Goal: Task Accomplishment & Management: Complete application form

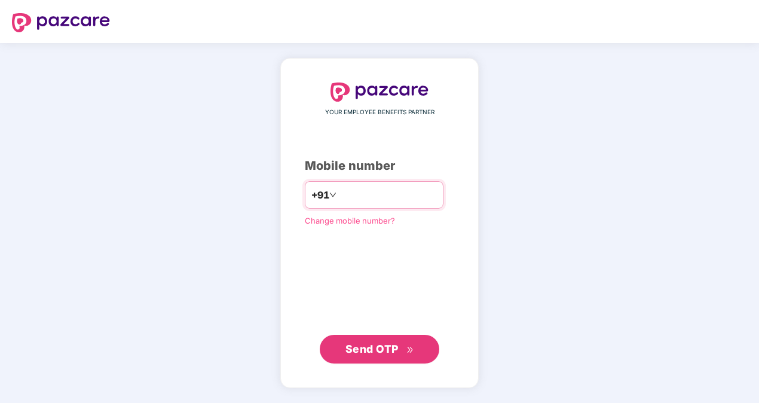
click at [339, 192] on input "**********" at bounding box center [388, 194] width 98 height 19
type input "**********"
click at [406, 349] on icon "double-right" at bounding box center [410, 350] width 8 height 8
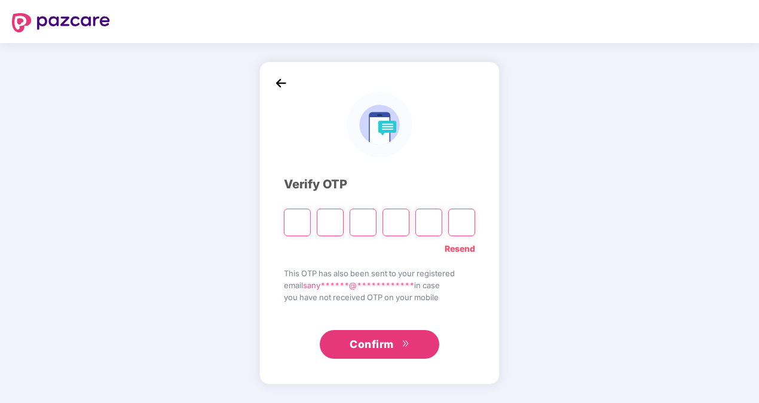
type input "*"
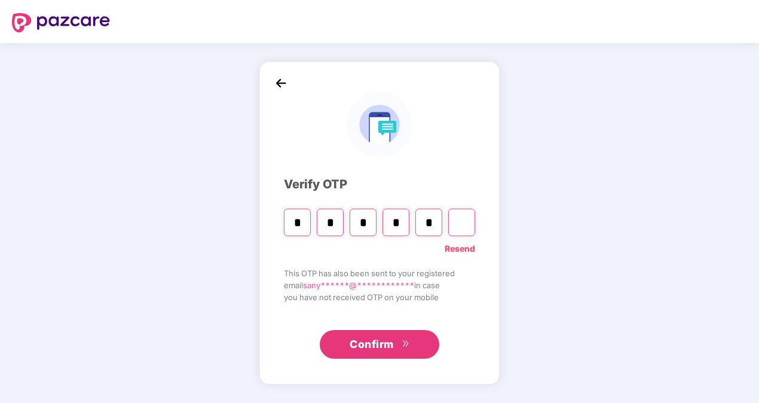
type input "*"
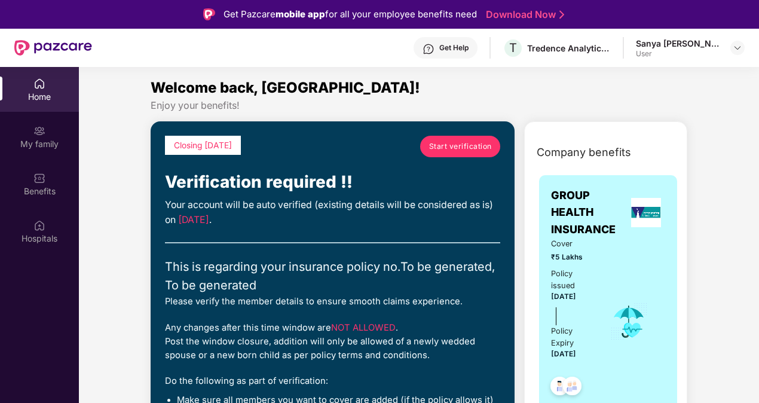
click at [464, 142] on span "Start verification" at bounding box center [460, 145] width 63 height 11
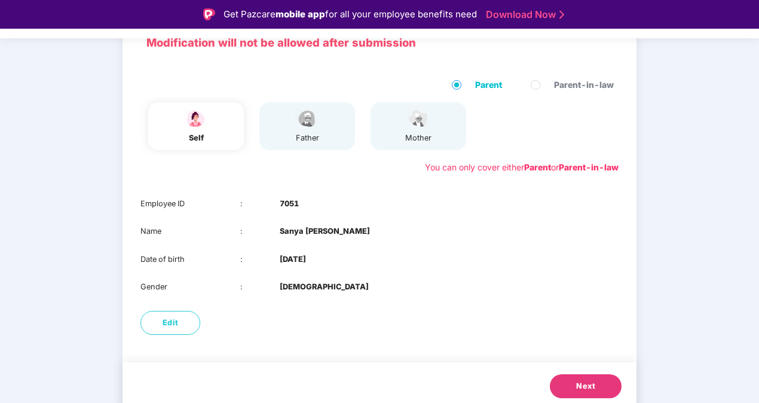
scroll to position [100, 0]
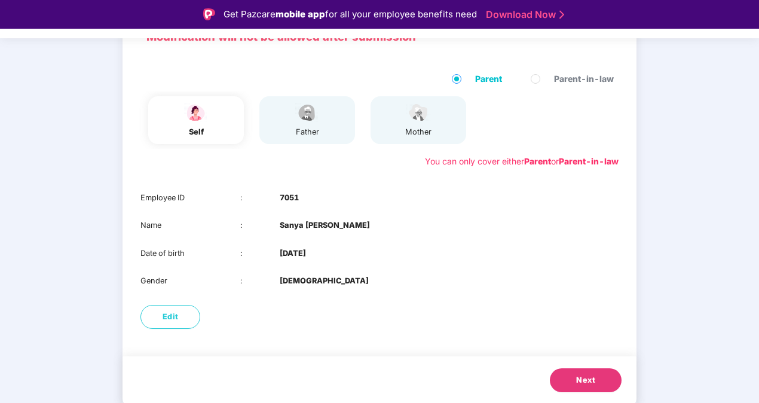
click at [600, 385] on button "Next" at bounding box center [586, 380] width 72 height 24
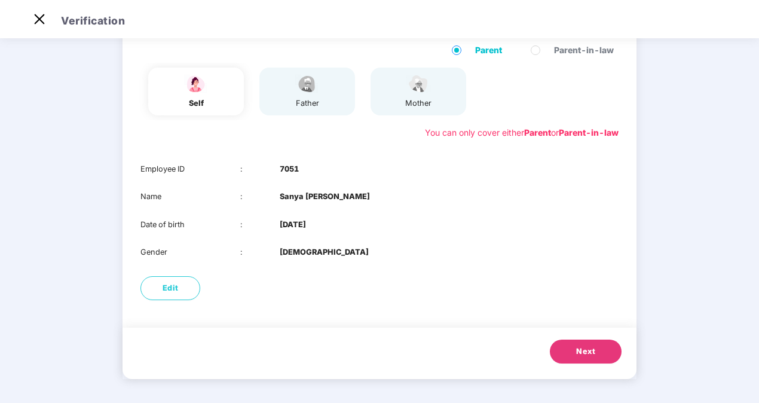
scroll to position [73, 0]
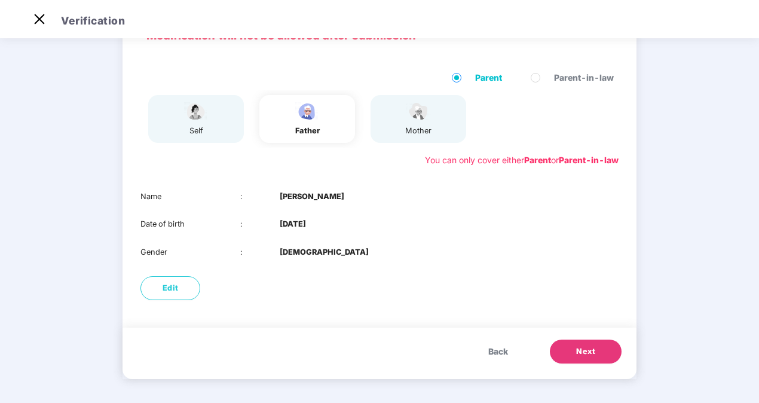
click at [577, 351] on span "Next" at bounding box center [585, 351] width 19 height 12
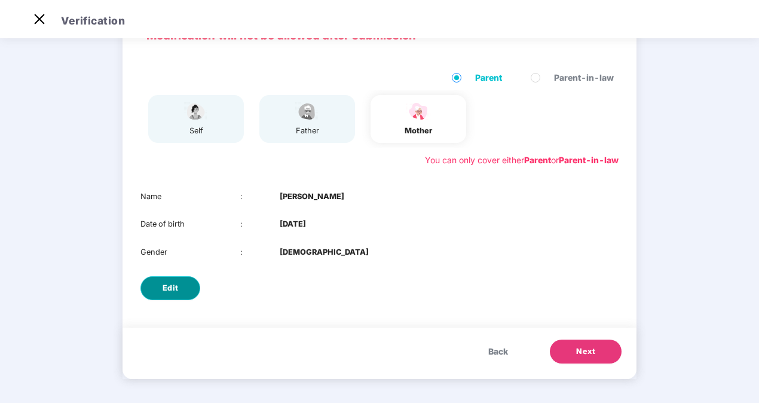
click at [163, 287] on span "Edit" at bounding box center [171, 288] width 16 height 12
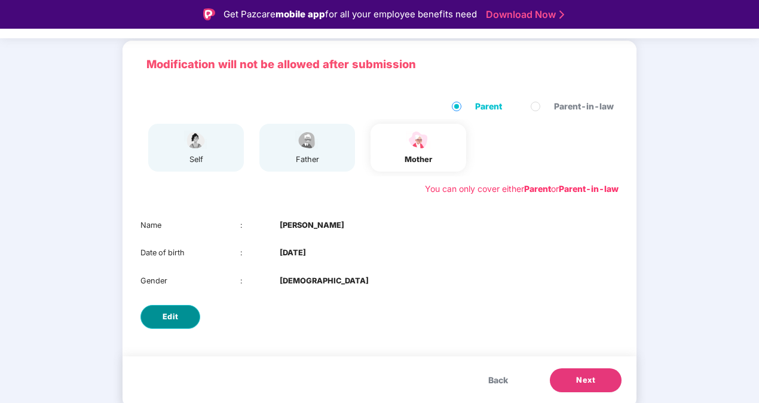
select select "******"
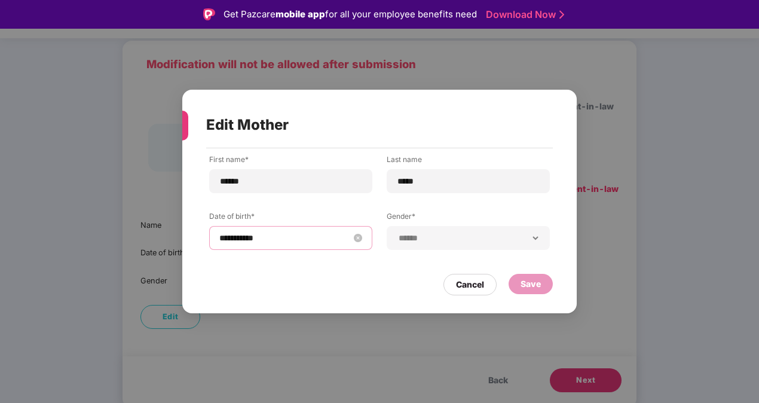
click at [281, 241] on input "**********" at bounding box center [284, 237] width 131 height 13
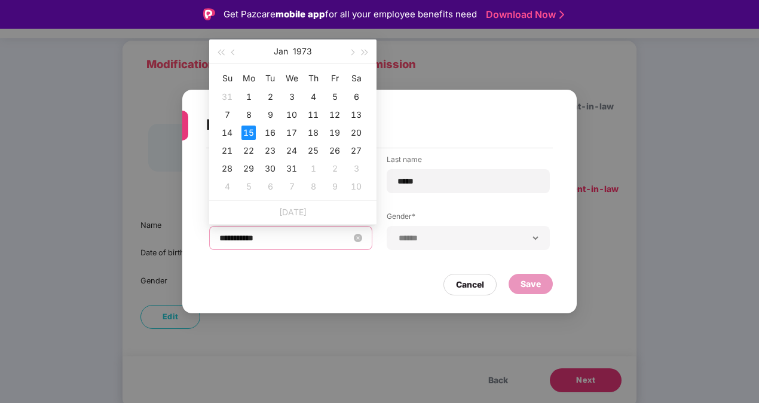
click at [281, 241] on input "**********" at bounding box center [284, 237] width 131 height 13
click at [298, 50] on button "1973" at bounding box center [302, 51] width 19 height 24
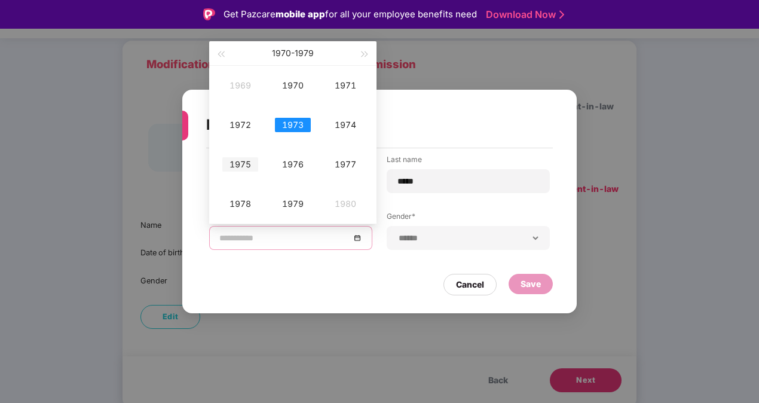
click at [235, 167] on div "1975" at bounding box center [240, 164] width 36 height 14
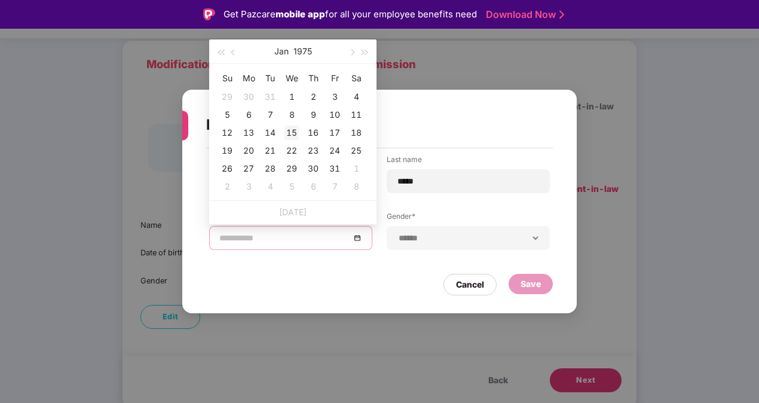
type input "**********"
click at [298, 131] on div "15" at bounding box center [291, 132] width 14 height 14
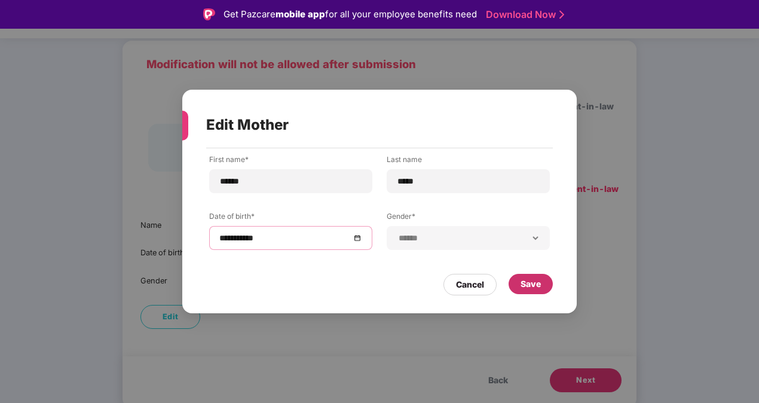
click at [527, 284] on div "Save" at bounding box center [530, 283] width 20 height 13
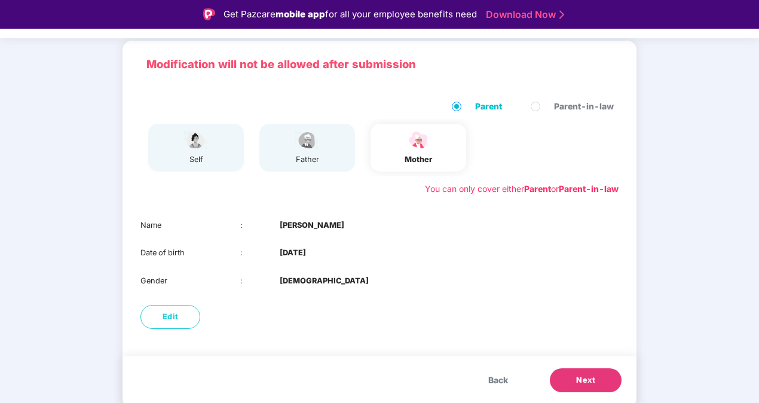
scroll to position [29, 0]
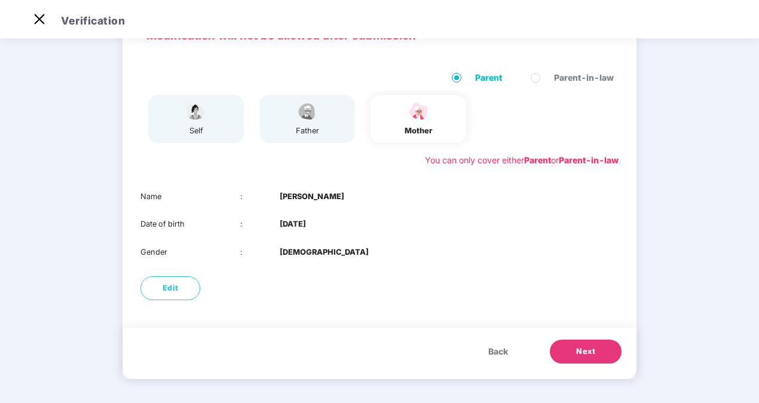
click at [576, 345] on span "Next" at bounding box center [585, 351] width 19 height 12
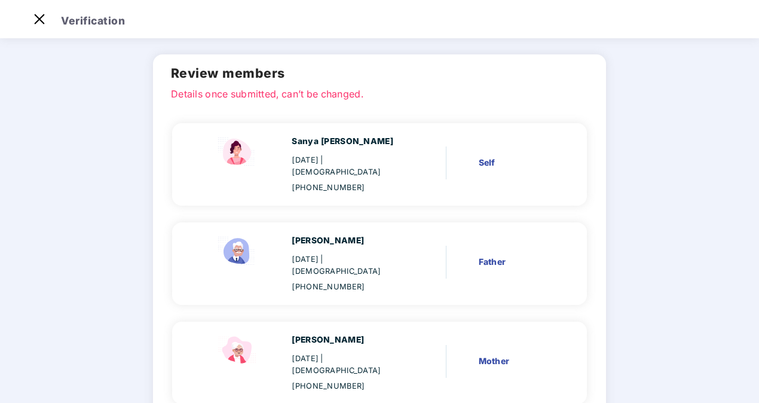
scroll to position [100, 0]
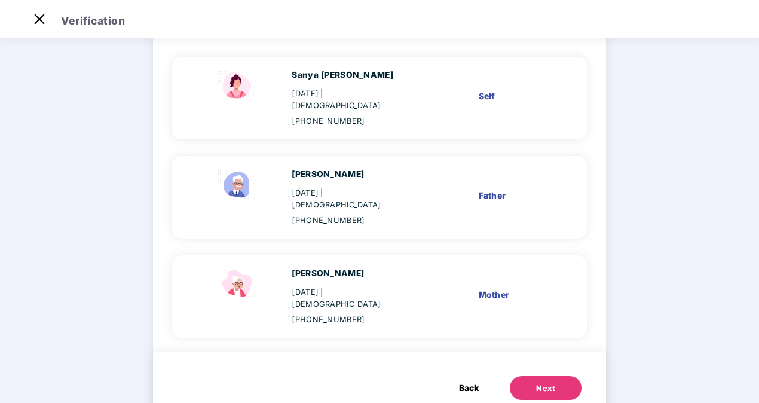
click at [529, 376] on button "Next" at bounding box center [546, 388] width 72 height 24
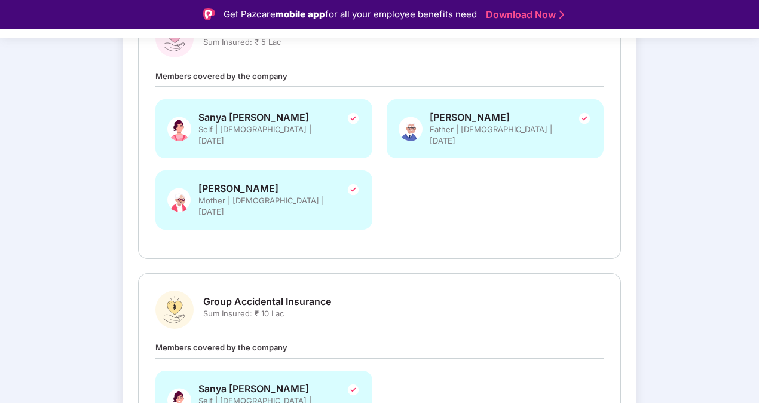
scroll to position [293, 0]
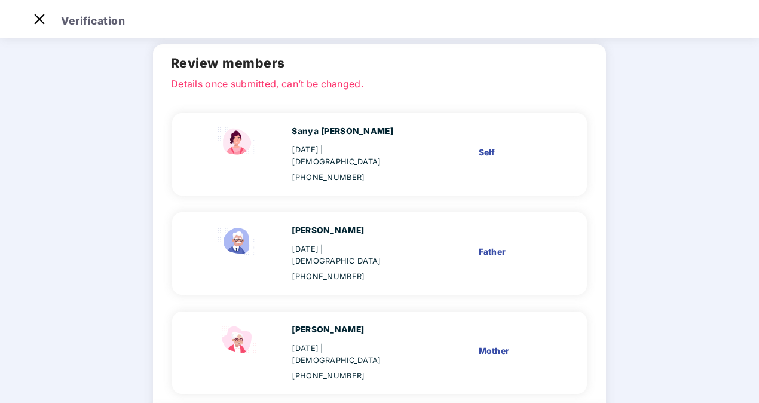
scroll to position [60, 0]
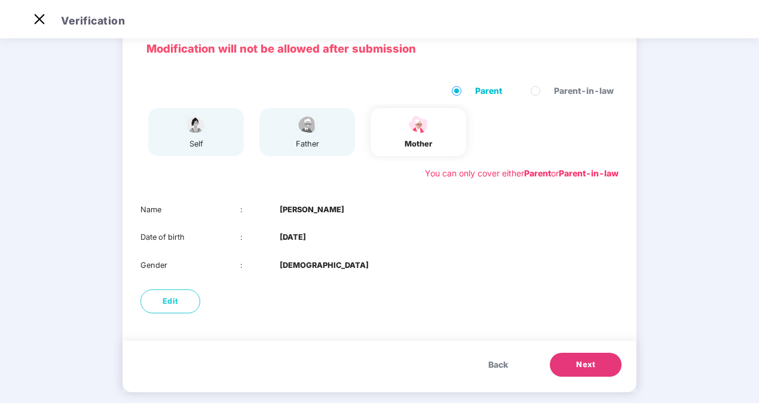
scroll to position [59, 0]
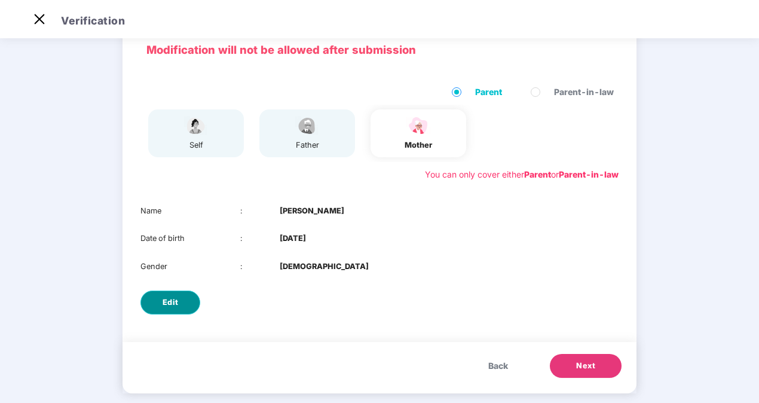
click at [177, 302] on button "Edit" at bounding box center [170, 302] width 60 height 24
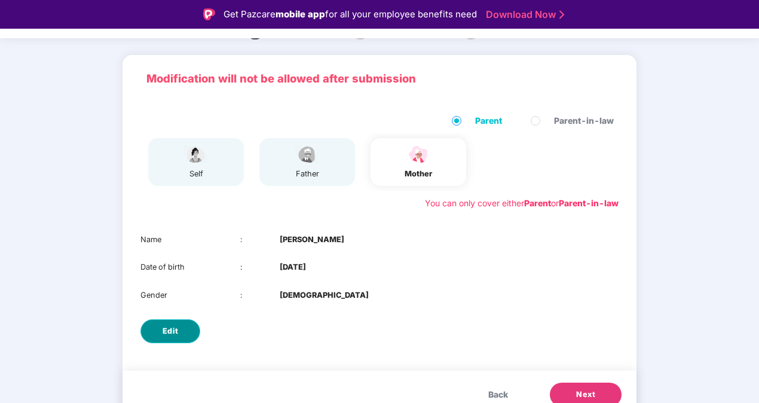
select select "******"
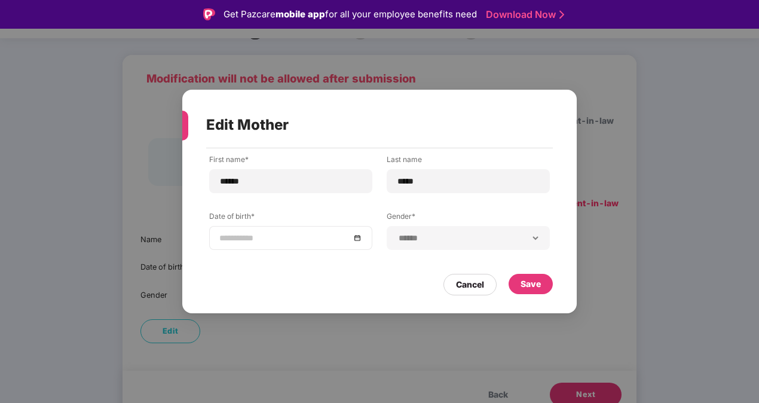
click at [353, 237] on div at bounding box center [290, 237] width 143 height 13
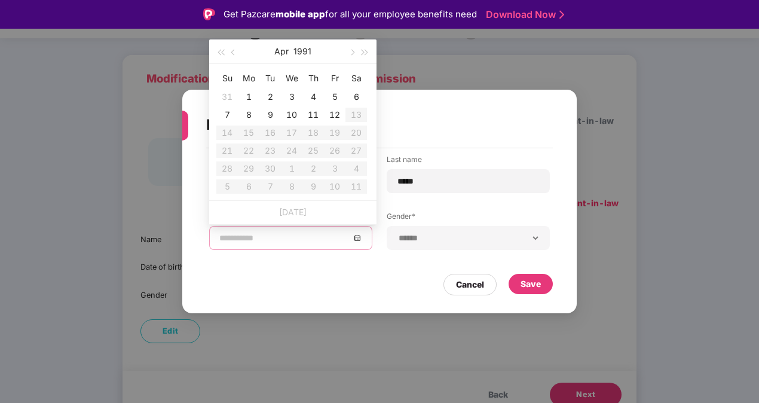
click at [360, 238] on div at bounding box center [290, 237] width 143 height 13
type input "**********"
click at [307, 51] on button "1991" at bounding box center [302, 51] width 18 height 24
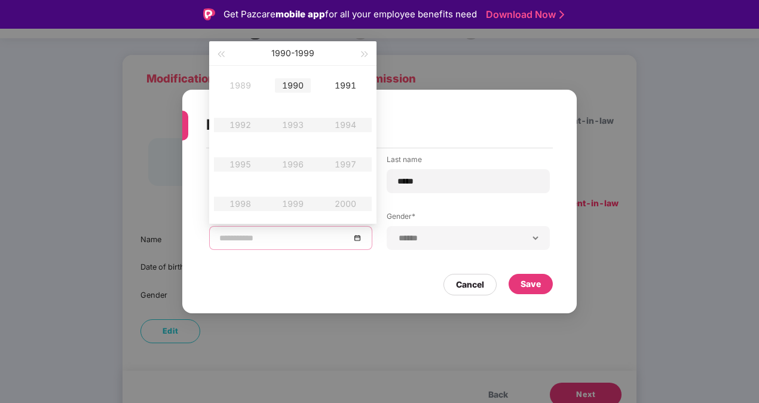
type input "**********"
click at [223, 57] on button "button" at bounding box center [220, 53] width 13 height 24
type input "**********"
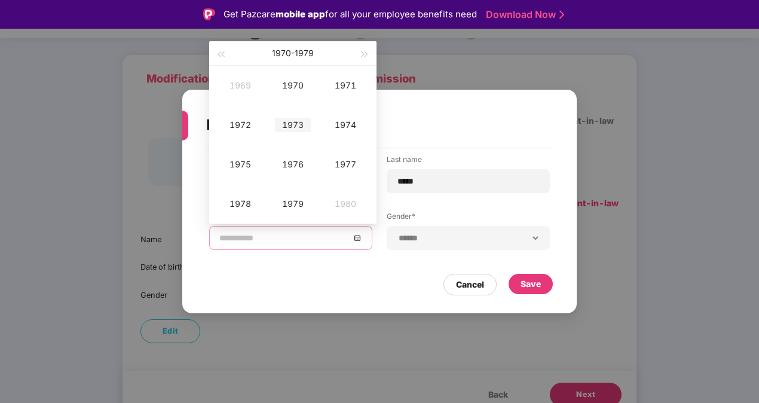
click at [299, 122] on div "1973" at bounding box center [293, 125] width 36 height 14
type input "**********"
click at [343, 125] on div "Jun" at bounding box center [345, 125] width 36 height 14
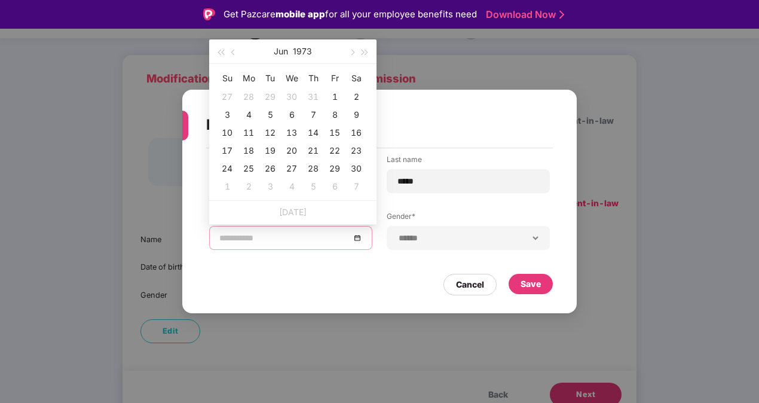
type input "**********"
click at [288, 51] on button "Jun" at bounding box center [281, 51] width 14 height 24
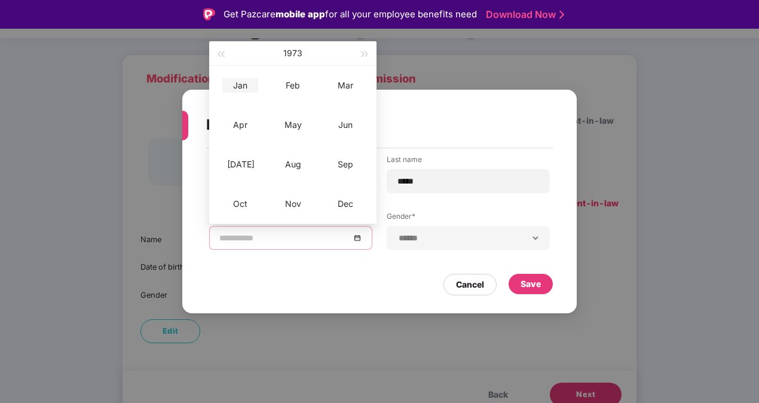
type input "**********"
click at [239, 88] on div "Jan" at bounding box center [240, 85] width 36 height 14
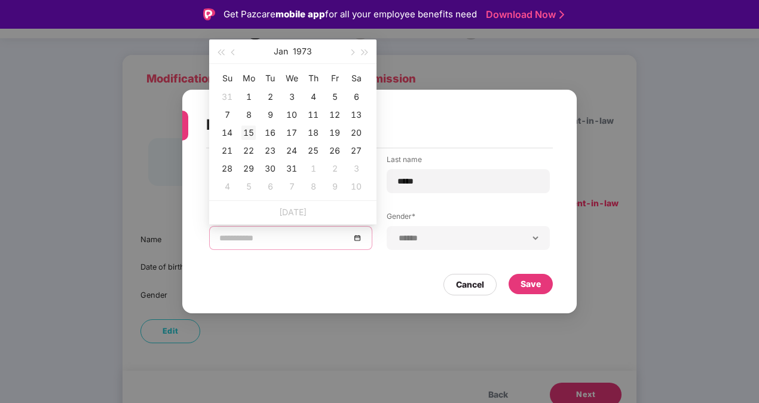
type input "**********"
click at [250, 131] on div "15" at bounding box center [248, 132] width 14 height 14
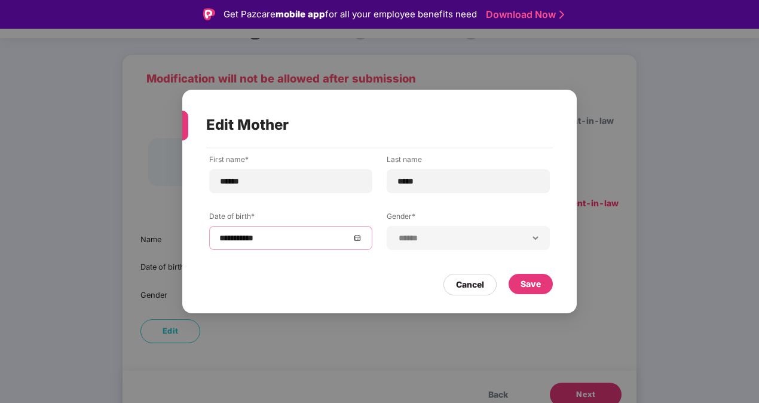
click at [564, 294] on div "**********" at bounding box center [379, 224] width 394 height 153
click at [547, 283] on div "Save" at bounding box center [530, 284] width 44 height 20
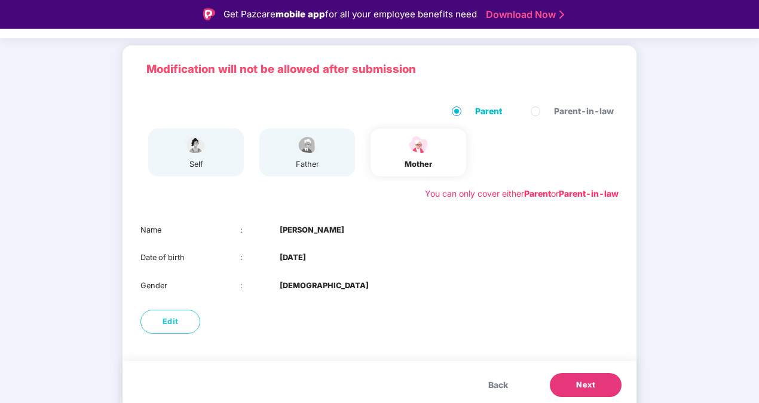
scroll to position [73, 0]
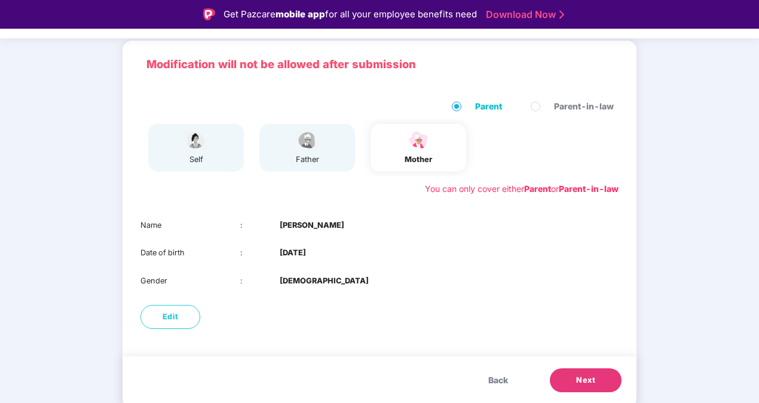
click at [577, 376] on span "Next" at bounding box center [585, 380] width 19 height 12
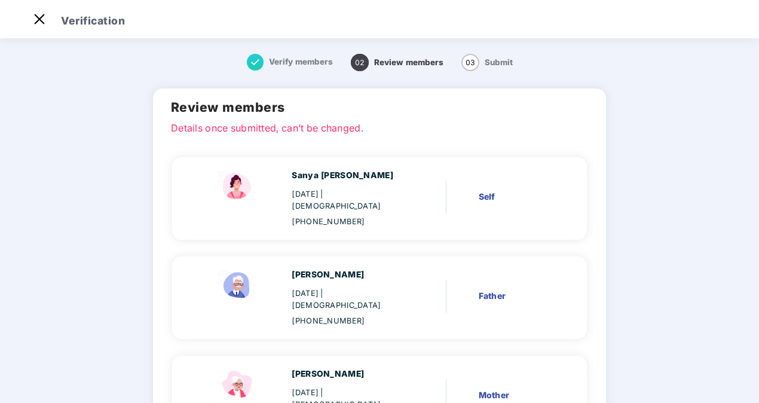
scroll to position [100, 0]
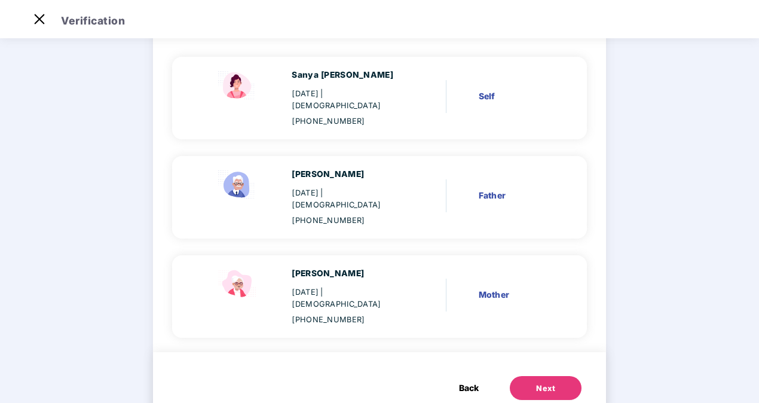
click at [558, 376] on button "Next" at bounding box center [546, 388] width 72 height 24
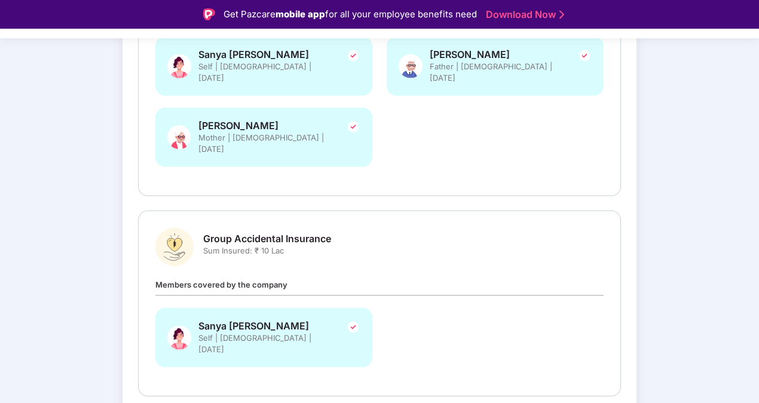
scroll to position [293, 0]
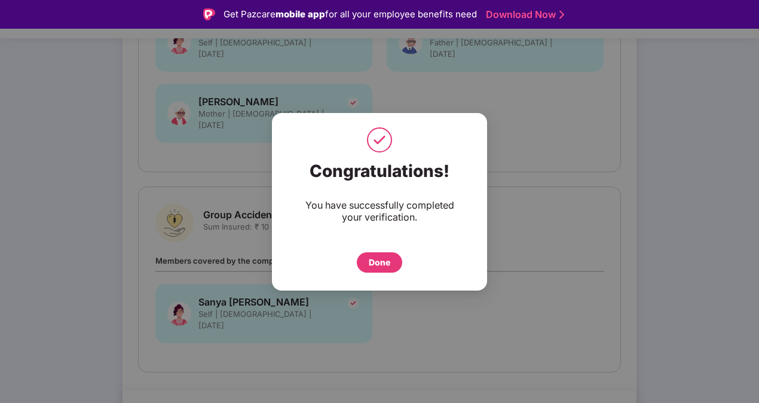
click at [378, 256] on div "Done" at bounding box center [380, 262] width 22 height 13
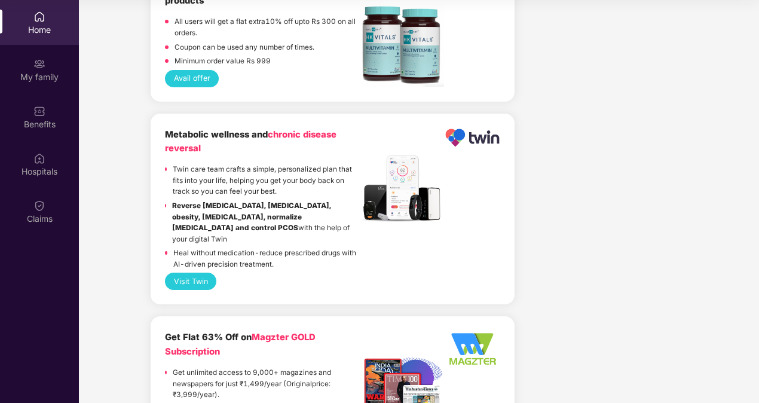
scroll to position [2261, 0]
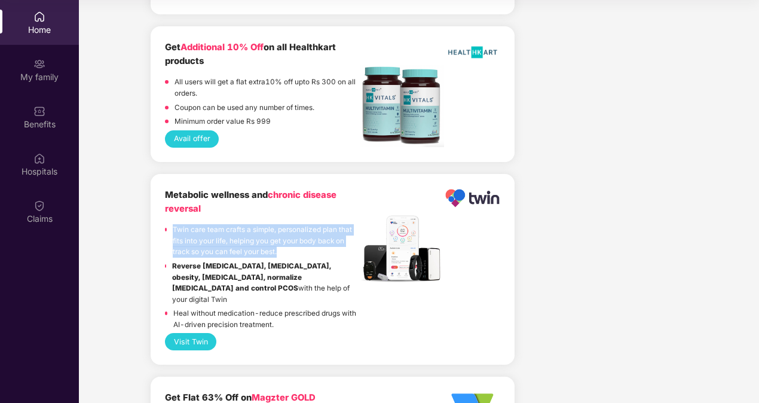
drag, startPoint x: 174, startPoint y: 231, endPoint x: 292, endPoint y: 252, distance: 119.7
click at [292, 252] on p "Twin care team crafts a simple, personalized plan that fits into your life, hel…" at bounding box center [267, 240] width 188 height 33
drag, startPoint x: 292, startPoint y: 252, endPoint x: 277, endPoint y: 258, distance: 15.9
click at [277, 258] on div "Twin care team crafts a simple, personalized plan that fits into your life, hel…" at bounding box center [267, 242] width 188 height 36
click at [270, 249] on p "Twin care team crafts a simple, personalized plan that fits into your life, hel…" at bounding box center [267, 240] width 188 height 33
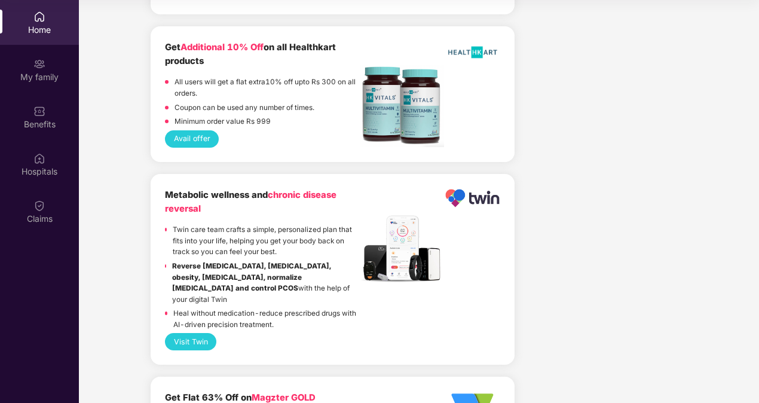
click at [197, 333] on button "Visit Twin" at bounding box center [190, 341] width 51 height 17
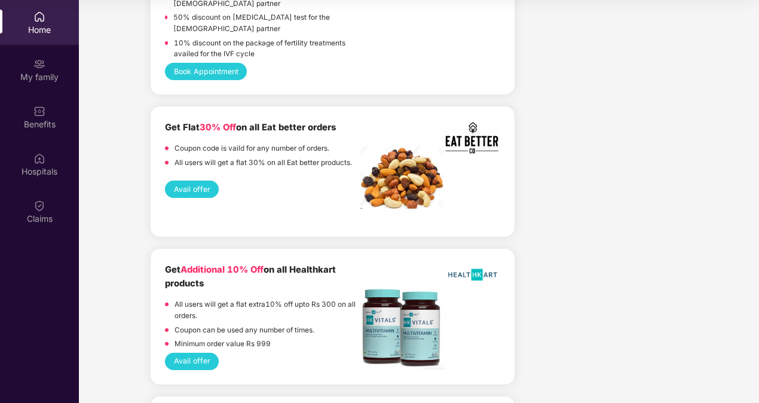
scroll to position [2022, 0]
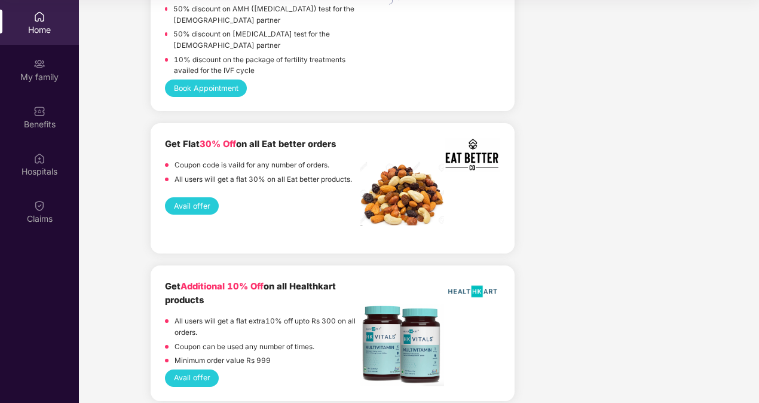
click at [191, 201] on button "Avail offer" at bounding box center [192, 205] width 54 height 17
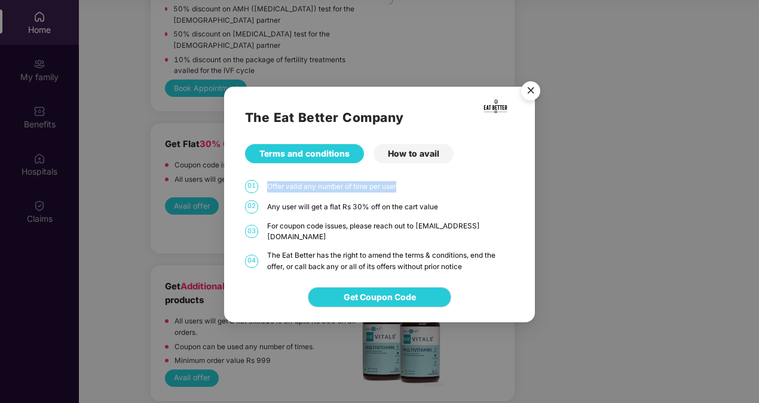
drag, startPoint x: 264, startPoint y: 194, endPoint x: 402, endPoint y: 191, distance: 137.5
click at [402, 191] on div "01 Offer valid any number of time per user" at bounding box center [379, 186] width 269 height 13
drag, startPoint x: 402, startPoint y: 191, endPoint x: 428, endPoint y: 194, distance: 26.4
click at [433, 192] on div "Offer valid any number of time per user" at bounding box center [390, 186] width 247 height 11
click at [285, 212] on div "Any user will get a flat Rs 30% off on the cart value" at bounding box center [390, 206] width 247 height 11
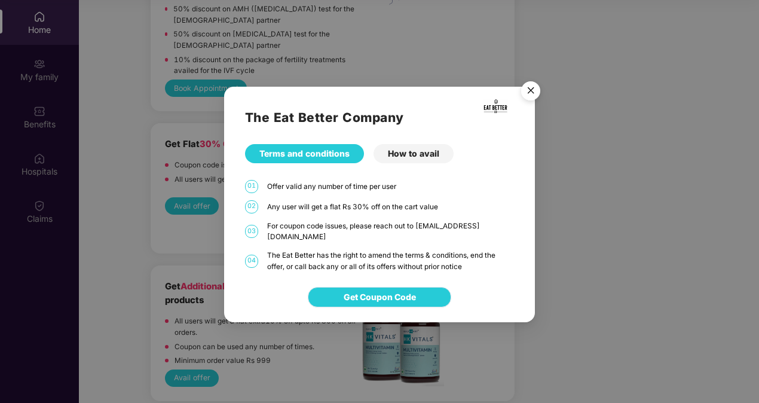
click at [403, 296] on span "Get Coupon Code" at bounding box center [380, 296] width 72 height 13
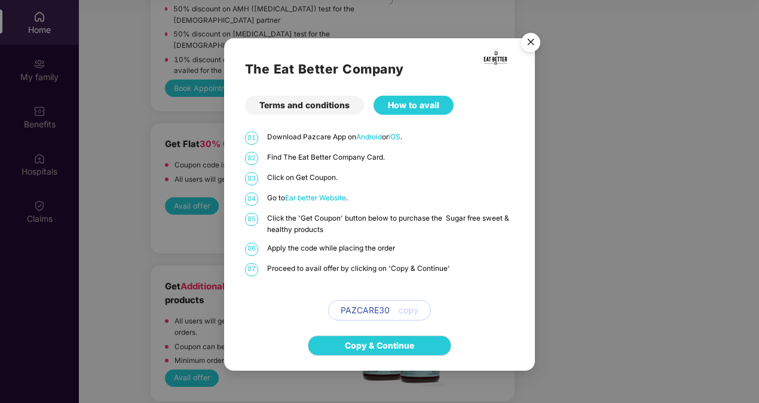
drag, startPoint x: 533, startPoint y: 37, endPoint x: 491, endPoint y: 75, distance: 57.1
click at [533, 38] on img "Close" at bounding box center [530, 43] width 33 height 33
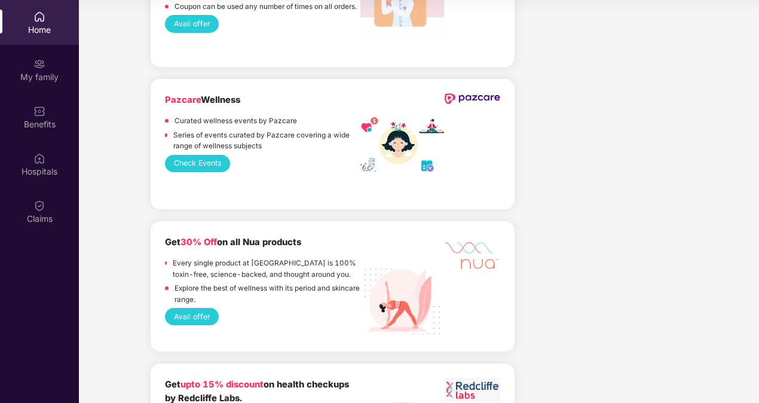
scroll to position [1305, 0]
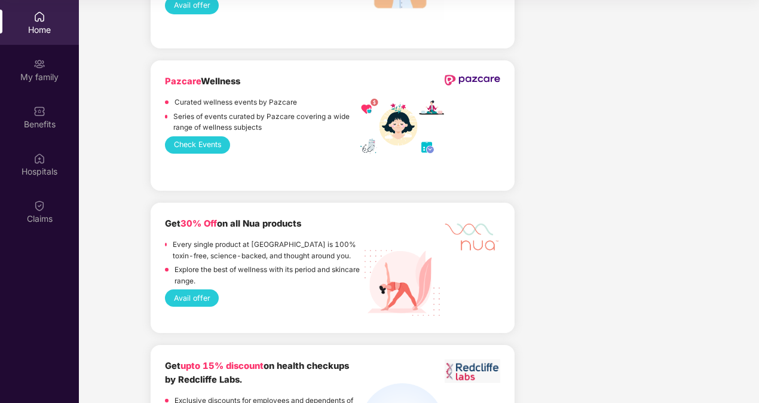
click at [207, 295] on button "Avail offer" at bounding box center [192, 297] width 54 height 17
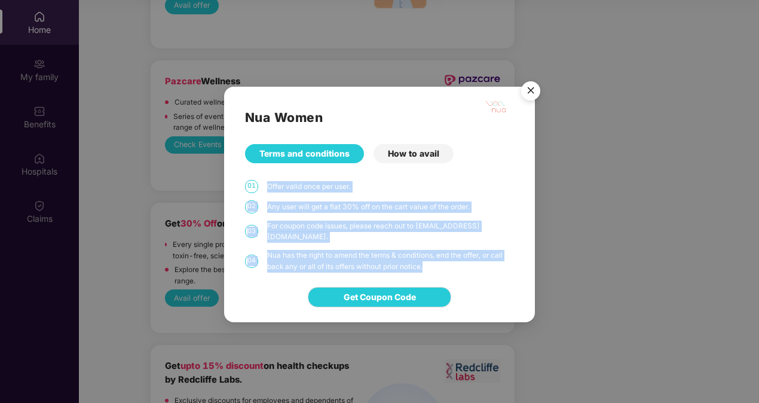
drag, startPoint x: 389, startPoint y: 262, endPoint x: 259, endPoint y: 196, distance: 145.4
click at [259, 196] on div "Nua Women Terms and conditions How to avail 01 Offer valid once per user. 02 An…" at bounding box center [379, 179] width 311 height 185
click at [470, 149] on div "Terms and conditions How to avail" at bounding box center [379, 153] width 269 height 19
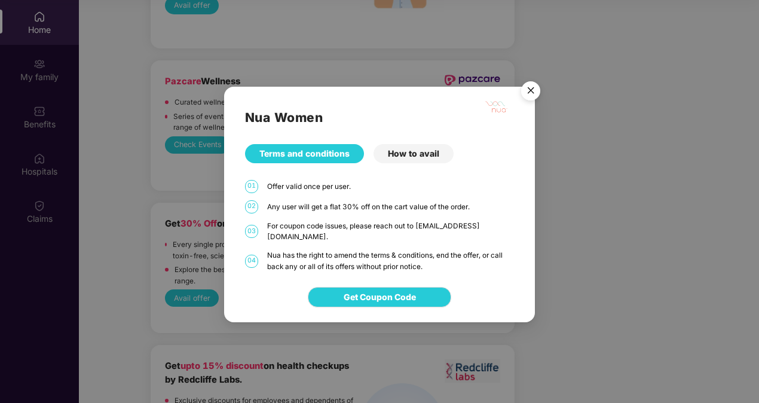
click at [400, 151] on div "How to avail" at bounding box center [413, 153] width 80 height 19
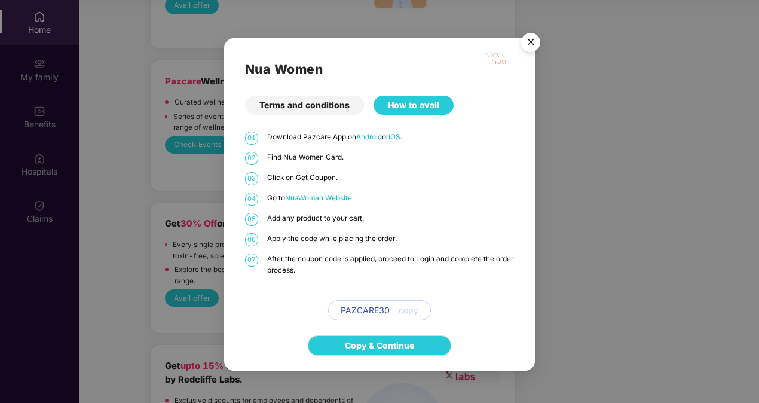
click at [534, 45] on img "Close" at bounding box center [530, 43] width 33 height 33
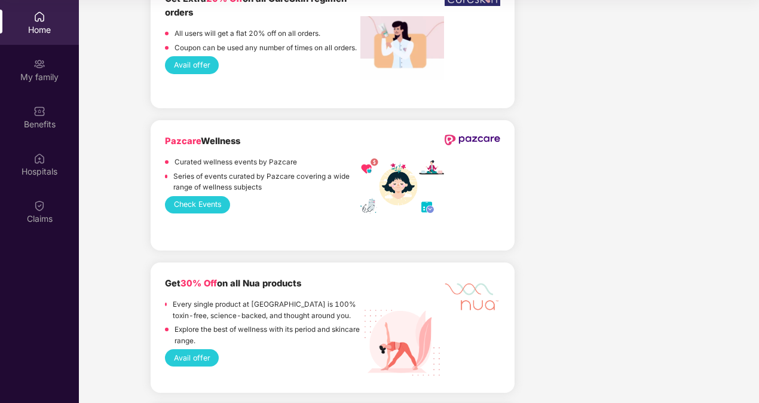
scroll to position [1185, 0]
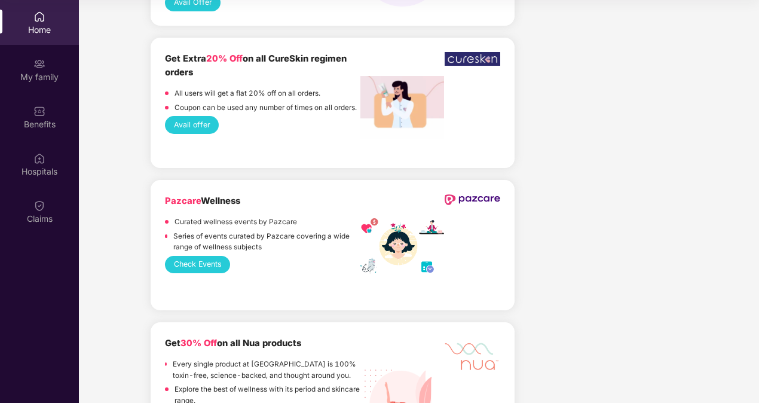
click at [183, 264] on button "Check Events" at bounding box center [197, 264] width 65 height 17
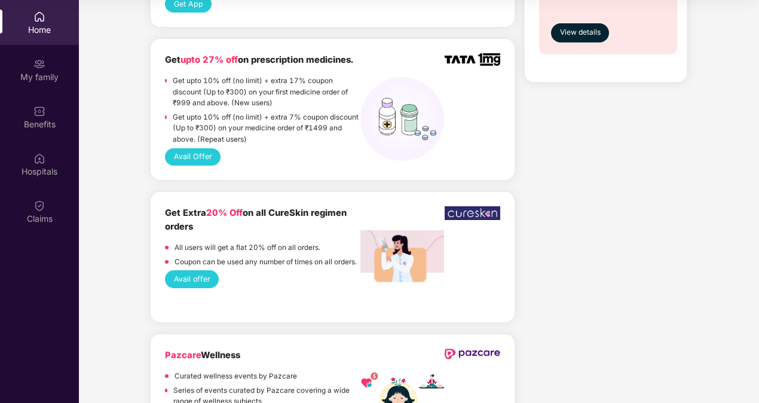
scroll to position [1006, 0]
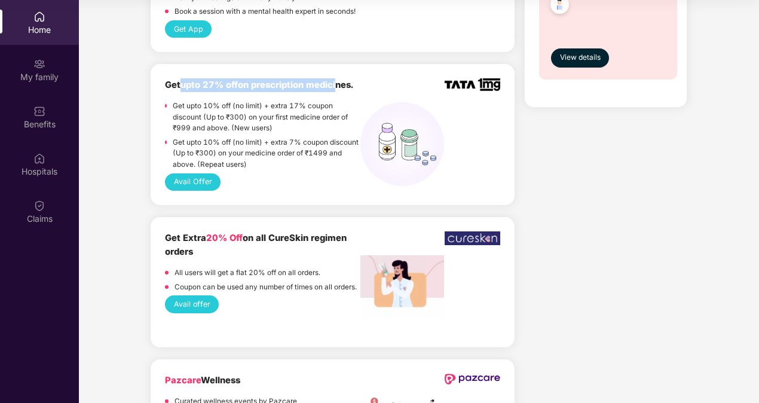
drag, startPoint x: 180, startPoint y: 82, endPoint x: 337, endPoint y: 85, distance: 156.6
click at [337, 85] on b "Get upto 27% off on prescription medicines." at bounding box center [259, 84] width 188 height 11
drag, startPoint x: 337, startPoint y: 85, endPoint x: 298, endPoint y: 158, distance: 82.4
click at [299, 161] on p "Get upto 10% off (no limit) + extra 7% coupon discount (Up to ₹300) on your med…" at bounding box center [267, 153] width 188 height 33
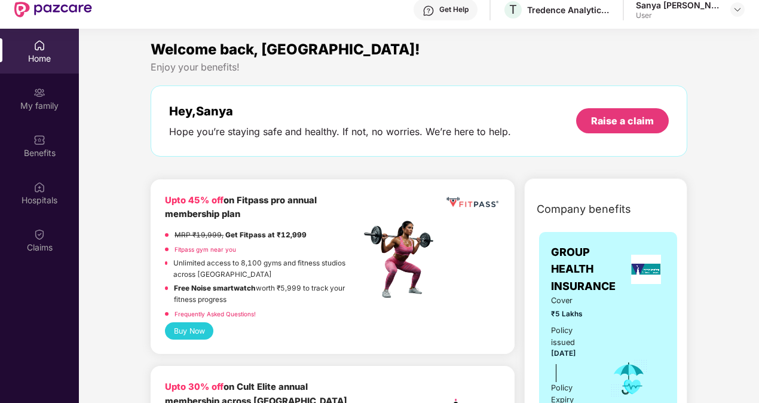
scroll to position [0, 0]
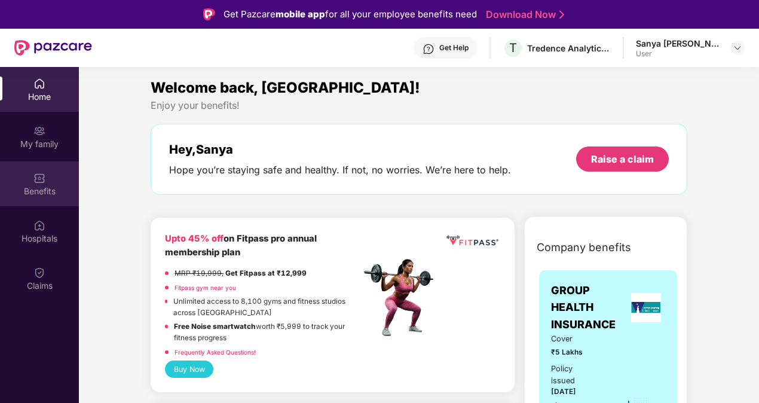
click at [63, 182] on div "Benefits" at bounding box center [39, 183] width 79 height 45
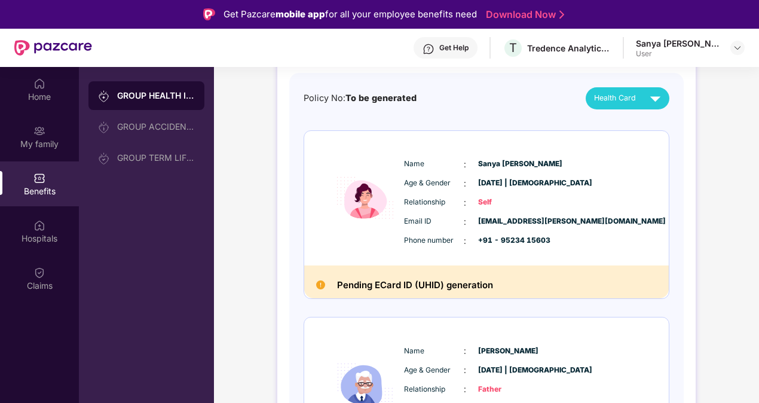
scroll to position [120, 0]
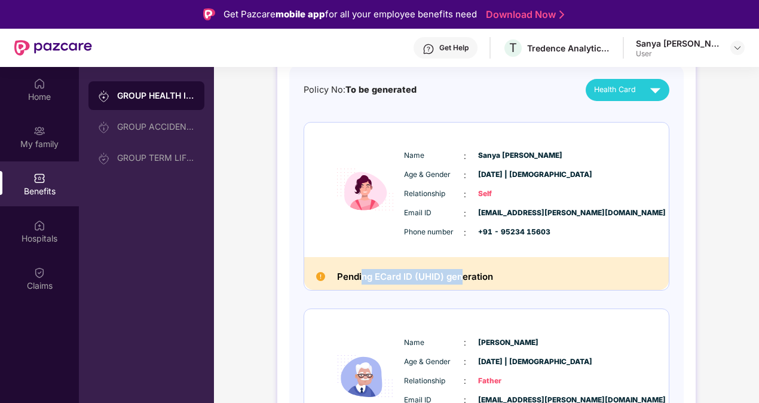
drag, startPoint x: 363, startPoint y: 283, endPoint x: 461, endPoint y: 276, distance: 98.9
click at [461, 276] on h2 "Pending ECard ID (UHID) generation" at bounding box center [415, 277] width 156 height 16
click at [290, 225] on div "Policy No: To be generated Health Card Name : [PERSON_NAME] Age & Gender : [DAT…" at bounding box center [486, 387] width 394 height 644
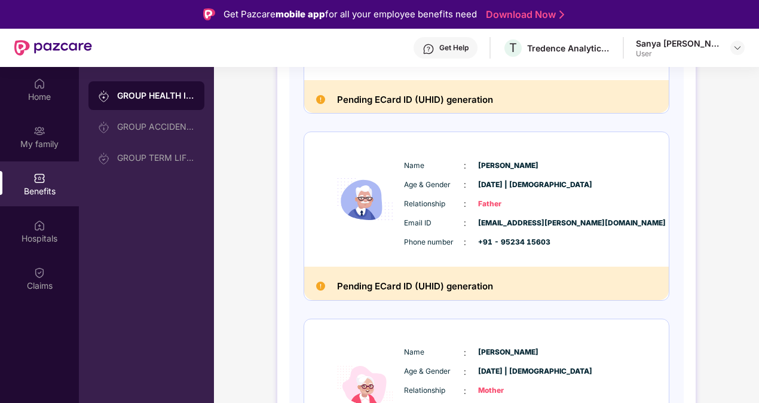
scroll to position [299, 0]
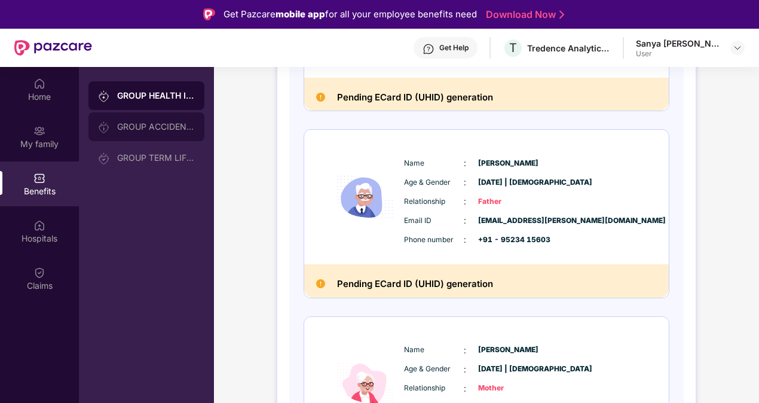
click at [132, 127] on div "GROUP ACCIDENTAL INSURANCE" at bounding box center [156, 127] width 78 height 10
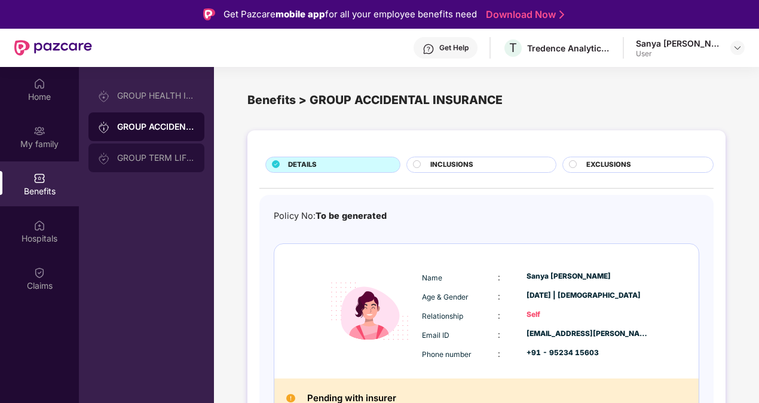
click at [149, 154] on div "GROUP TERM LIFE INSURANCE" at bounding box center [156, 158] width 78 height 10
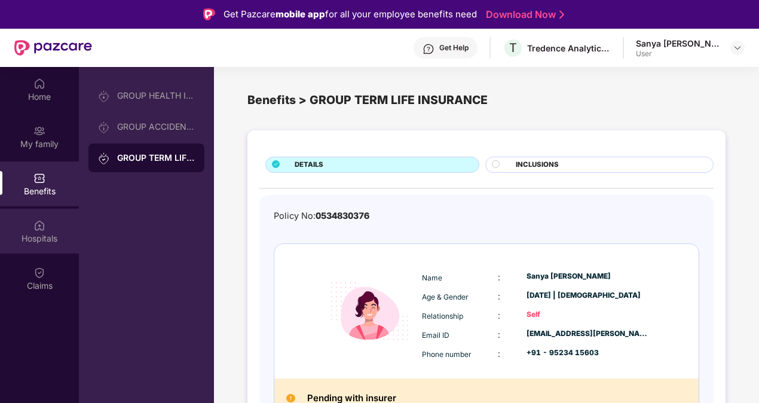
click at [31, 229] on div "Hospitals" at bounding box center [39, 231] width 79 height 45
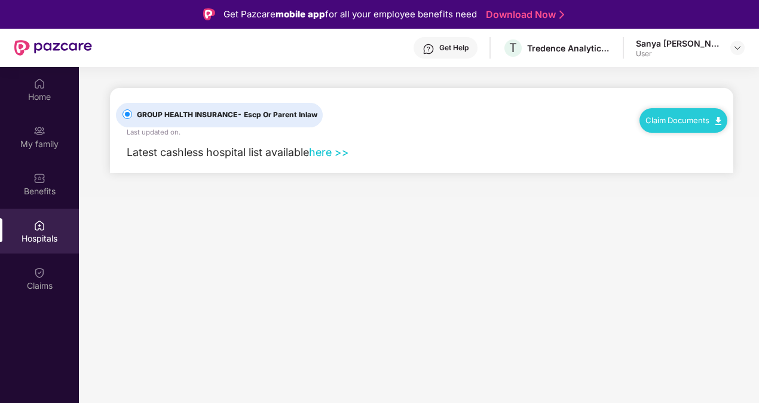
click at [326, 151] on link "here >>" at bounding box center [329, 152] width 40 height 13
click at [56, 280] on div "Claims" at bounding box center [39, 286] width 79 height 12
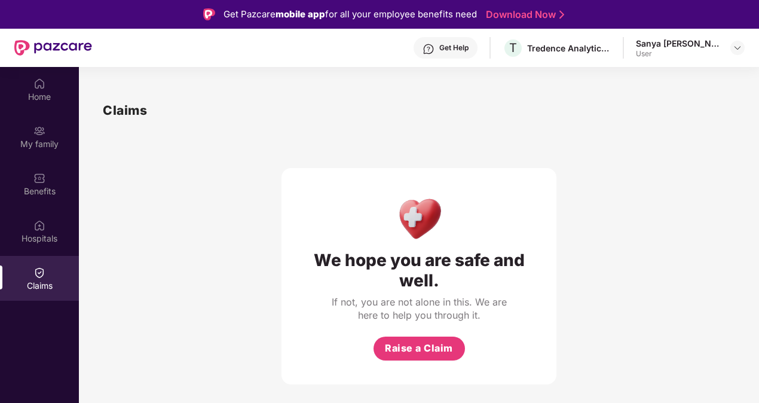
click at [30, 254] on div "Home My family Benefits Hospitals Claims" at bounding box center [39, 185] width 79 height 236
click at [38, 240] on div "Hospitals" at bounding box center [39, 238] width 79 height 12
